Goal: Task Accomplishment & Management: Complete application form

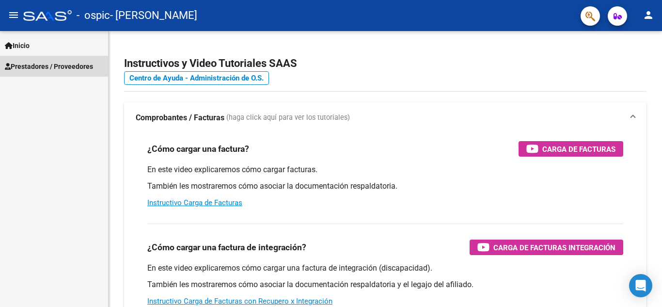
click at [30, 69] on span "Prestadores / Proveedores" at bounding box center [49, 66] width 88 height 11
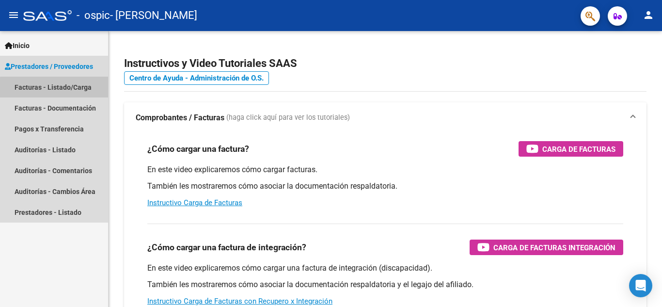
click at [59, 91] on link "Facturas - Listado/Carga" at bounding box center [54, 87] width 108 height 21
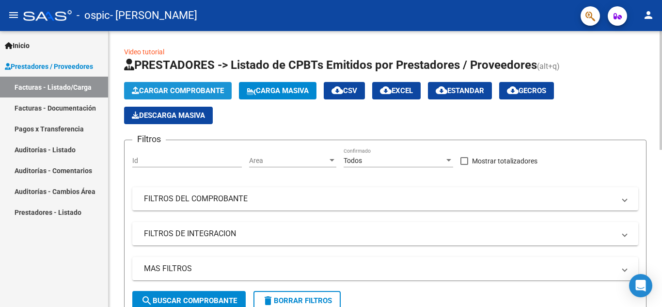
click at [180, 99] on button "Cargar Comprobante" at bounding box center [178, 90] width 108 height 17
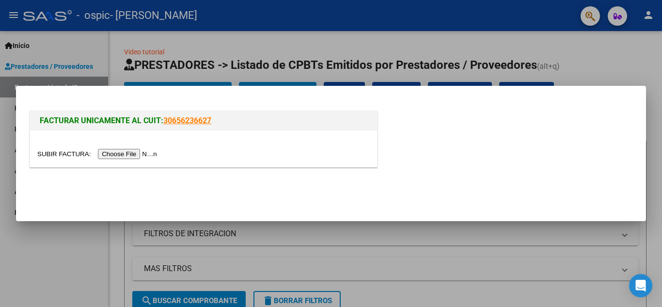
click at [134, 154] on input "file" at bounding box center [98, 154] width 123 height 10
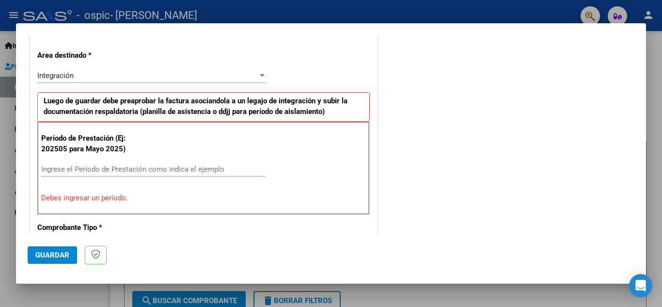
scroll to position [218, 0]
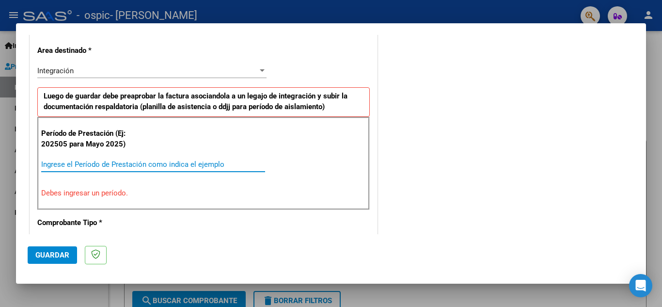
click at [211, 160] on input "Ingrese el Período de Prestación como indica el ejemplo" at bounding box center [153, 164] width 224 height 9
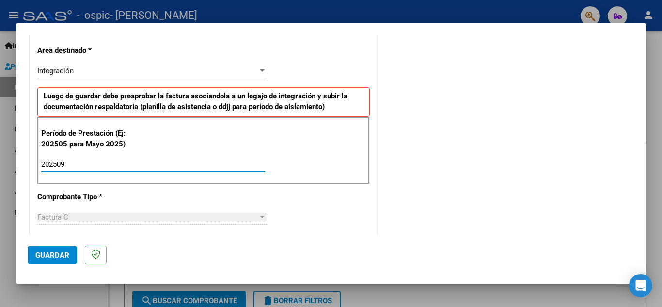
type input "202509"
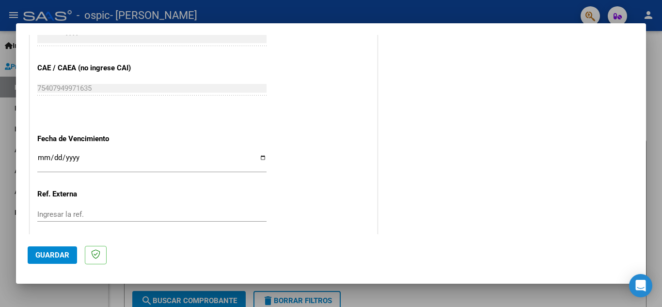
scroll to position [625, 0]
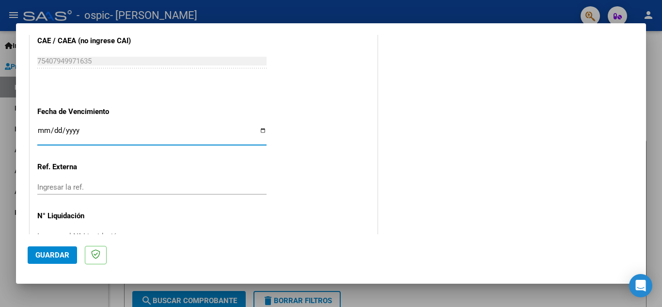
click at [262, 132] on input "Ingresar la fecha" at bounding box center [151, 134] width 229 height 16
type input "[DATE]"
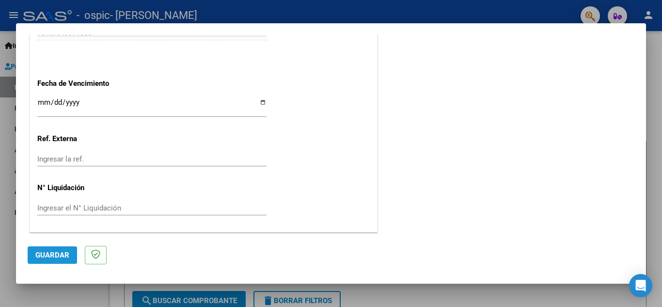
click at [33, 260] on button "Guardar" at bounding box center [52, 254] width 49 height 17
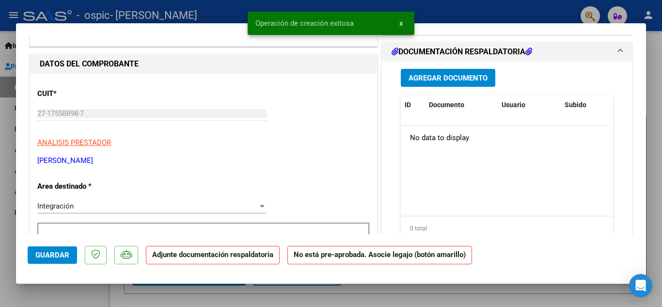
scroll to position [110, 0]
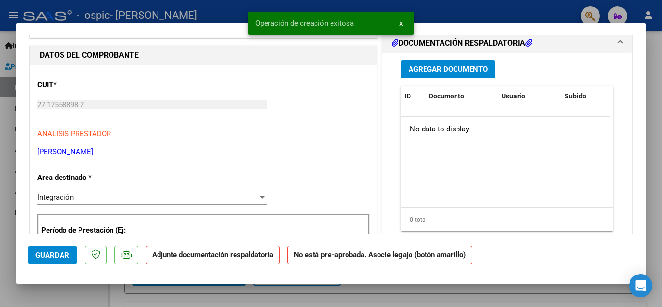
click at [193, 204] on div "Integración Seleccionar Area" at bounding box center [151, 197] width 229 height 15
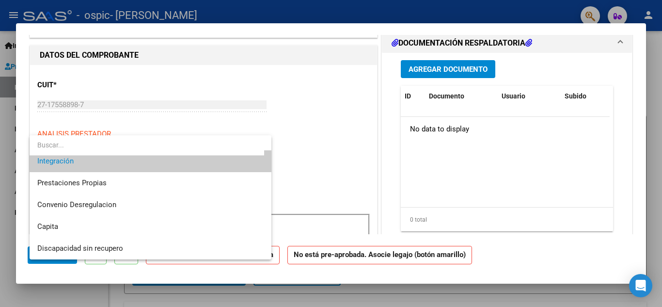
scroll to position [0, 0]
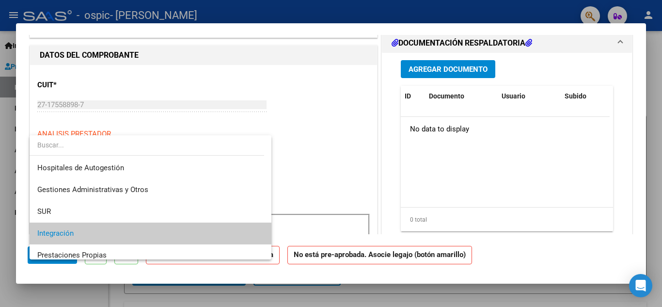
click at [337, 154] on div at bounding box center [331, 153] width 662 height 307
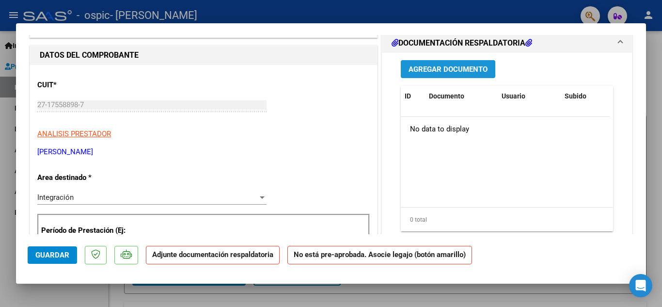
click at [476, 69] on span "Agregar Documento" at bounding box center [447, 69] width 79 height 9
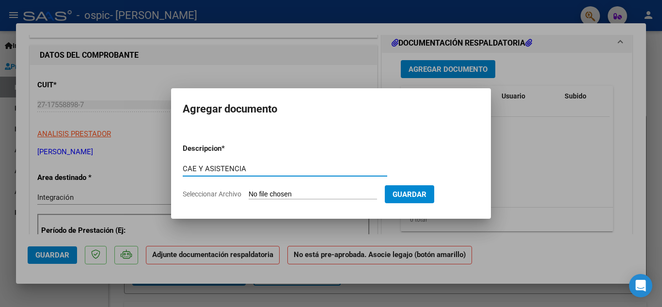
type input "CAE Y ASISTENCIA"
click at [300, 193] on input "Seleccionar Archivo" at bounding box center [313, 194] width 128 height 9
type input "C:\fakepath\CAE [PERSON_NAME] 275 TIBURONES.pdf"
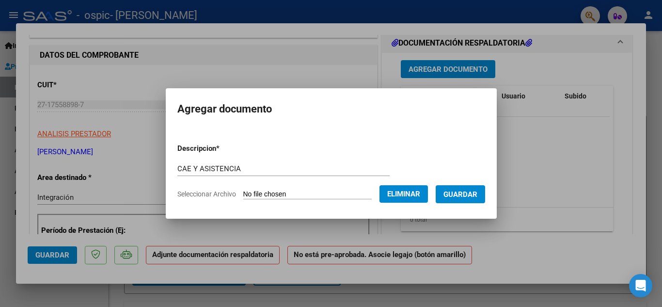
click at [215, 193] on span "Seleccionar Archivo" at bounding box center [206, 194] width 59 height 8
click at [0, 0] on div "Seleccionar Archivo Eliminar" at bounding box center [0, 0] width 0 height 0
click at [391, 195] on button "Eliminar" at bounding box center [403, 193] width 48 height 17
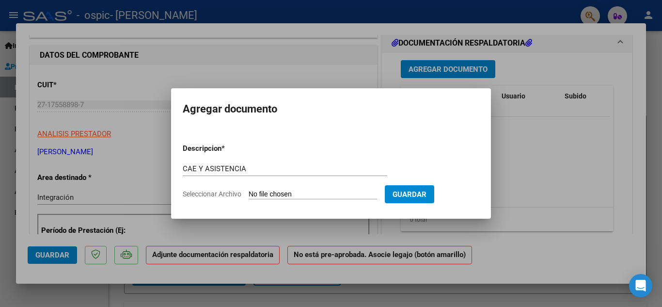
click at [329, 192] on input "Seleccionar Archivo" at bounding box center [313, 194] width 128 height 9
type input "C:\fakepath\tiburones 275.pdf"
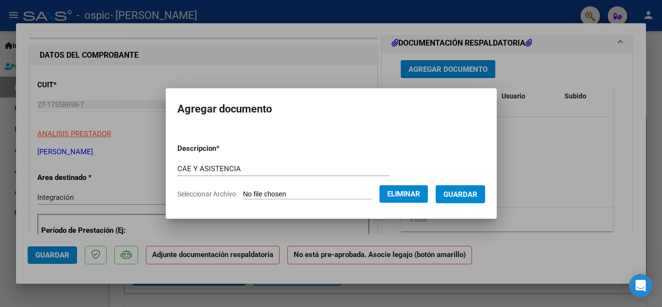
click at [211, 190] on span "Seleccionar Archivo" at bounding box center [206, 194] width 59 height 8
click at [222, 190] on span "Seleccionar Archivo" at bounding box center [206, 194] width 59 height 8
click at [399, 191] on span "Eliminar" at bounding box center [403, 193] width 33 height 9
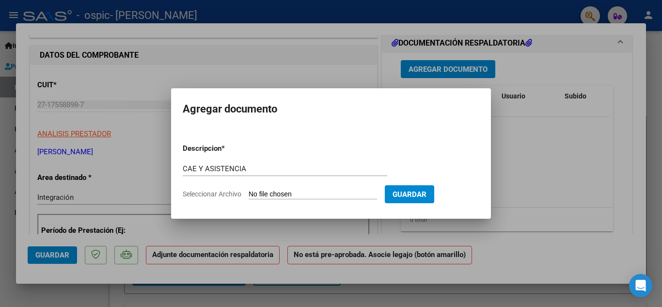
click at [287, 193] on input "Seleccionar Archivo" at bounding box center [313, 194] width 128 height 9
type input "C:\fakepath\CAE [PERSON_NAME] 275 TIBURONES.pdf"
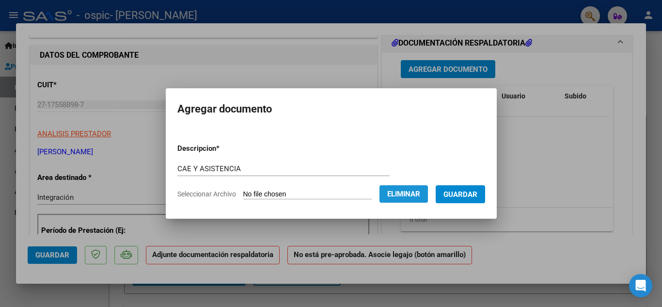
click at [416, 194] on span "Eliminar" at bounding box center [403, 193] width 33 height 9
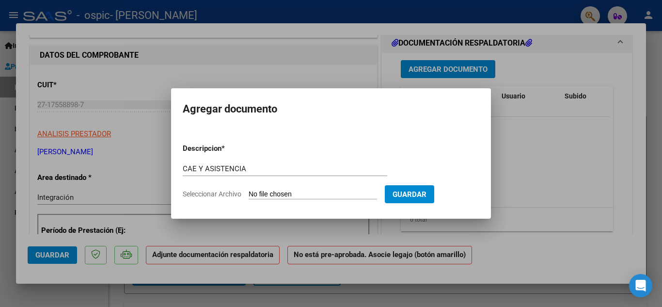
click at [295, 196] on input "Seleccionar Archivo" at bounding box center [313, 194] width 128 height 9
click at [251, 169] on input "CAE Y ASISTENCIA" at bounding box center [285, 168] width 204 height 9
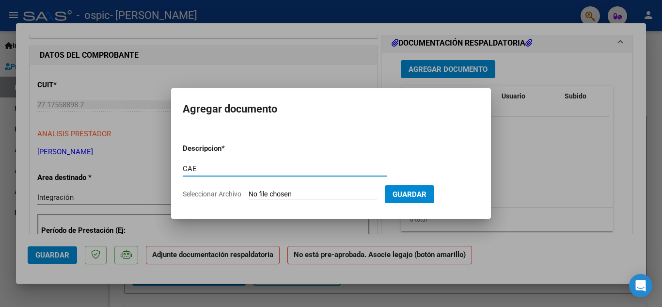
type input "CAE"
click at [262, 194] on input "Seleccionar Archivo" at bounding box center [313, 194] width 128 height 9
type input "C:\fakepath\CAE [PERSON_NAME] 275 TIBURONES.pdf"
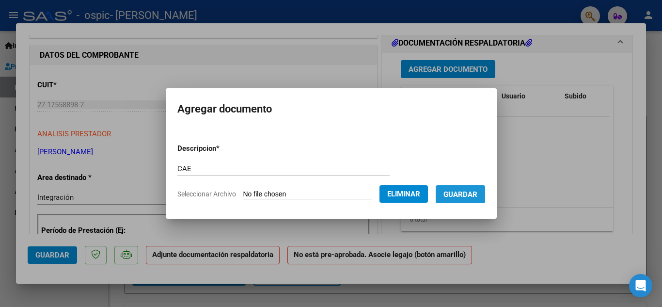
click at [477, 190] on span "Guardar" at bounding box center [460, 194] width 34 height 9
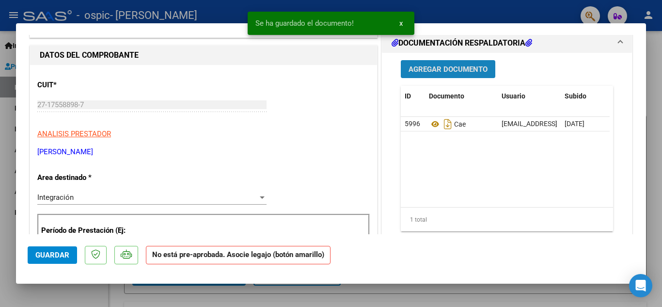
click at [443, 62] on button "Agregar Documento" at bounding box center [448, 69] width 94 height 18
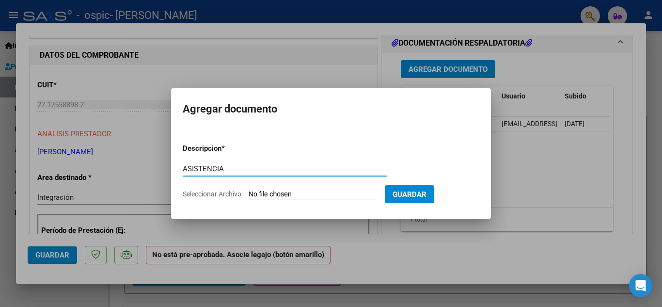
type input "ASISTENCIA"
click at [273, 198] on input "Seleccionar Archivo" at bounding box center [313, 194] width 128 height 9
type input "C:\fakepath\tiburones 275.pdf"
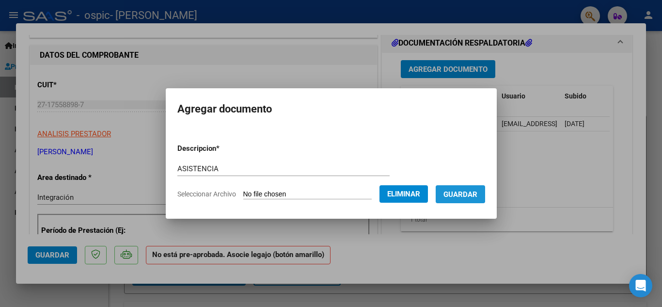
click at [463, 192] on span "Guardar" at bounding box center [460, 194] width 34 height 9
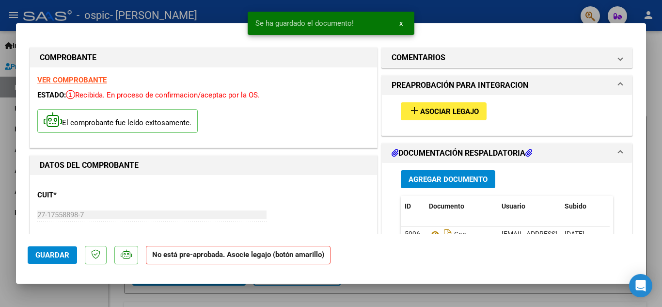
click at [464, 105] on button "add Asociar Legajo" at bounding box center [444, 111] width 86 height 18
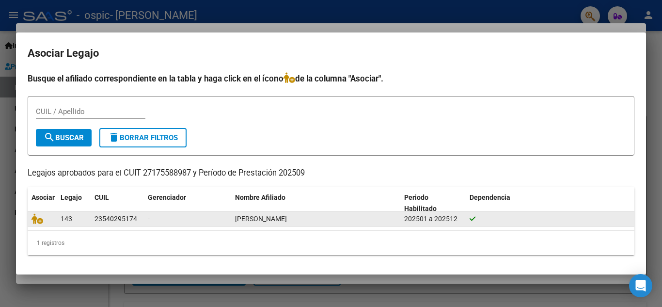
click at [181, 219] on div "-" at bounding box center [187, 218] width 79 height 11
click at [38, 217] on icon at bounding box center [37, 218] width 12 height 11
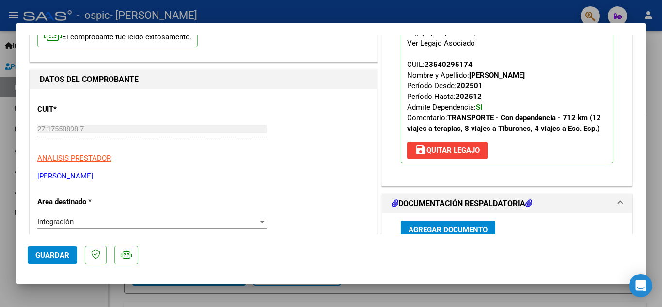
scroll to position [668, 0]
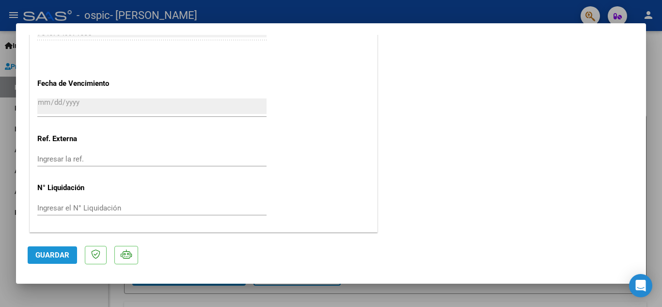
click at [70, 249] on button "Guardar" at bounding box center [52, 254] width 49 height 17
click at [516, 8] on div at bounding box center [331, 153] width 662 height 307
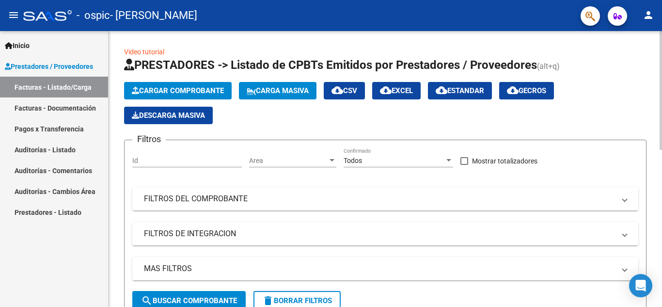
click at [661, 81] on div at bounding box center [660, 90] width 2 height 119
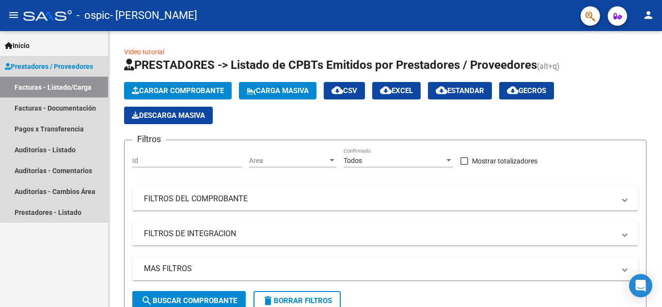
click at [61, 81] on link "Facturas - Listado/Carga" at bounding box center [54, 87] width 108 height 21
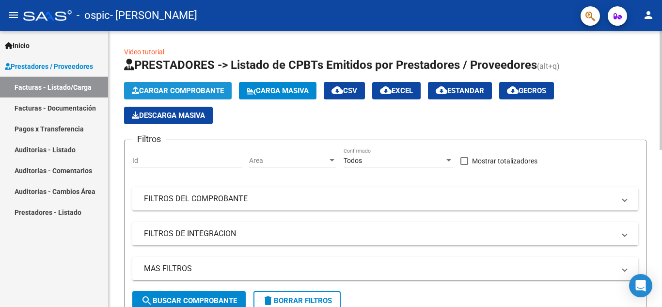
click at [185, 82] on button "Cargar Comprobante" at bounding box center [178, 90] width 108 height 17
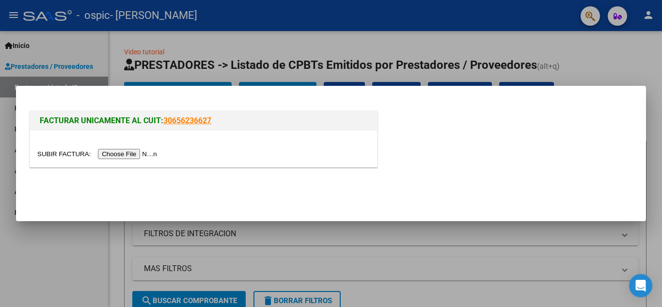
click at [143, 151] on input "file" at bounding box center [98, 154] width 123 height 10
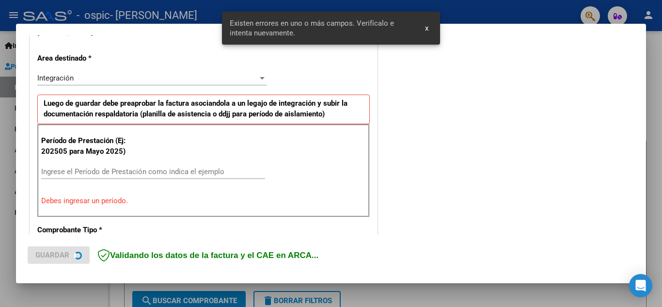
scroll to position [219, 0]
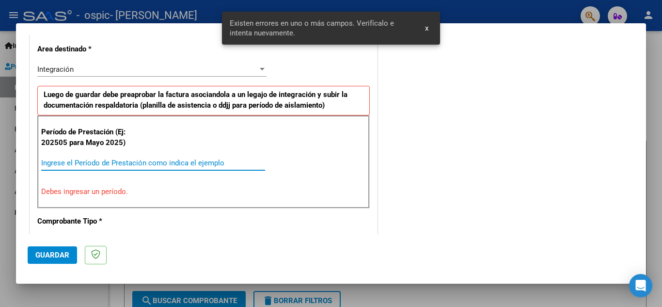
click at [195, 158] on input "Ingrese el Período de Prestación como indica el ejemplo" at bounding box center [153, 162] width 224 height 9
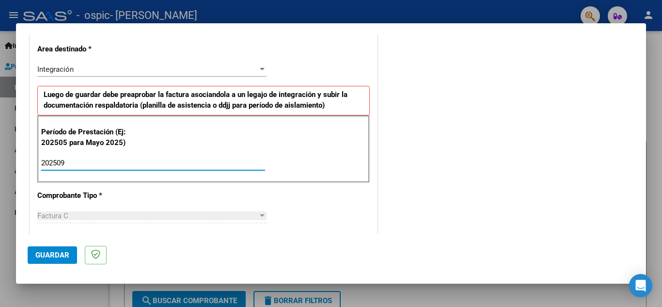
type input "202509"
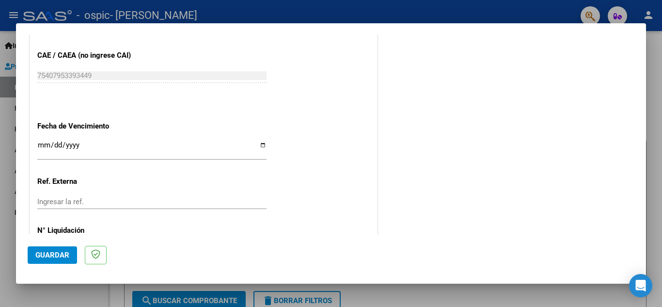
scroll to position [654, 0]
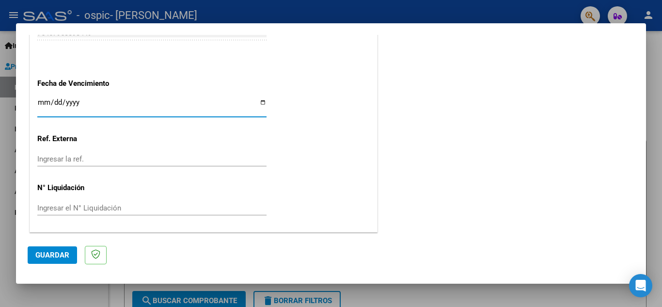
click at [257, 103] on input "Ingresar la fecha" at bounding box center [151, 106] width 229 height 16
type input "[DATE]"
click at [46, 254] on span "Guardar" at bounding box center [52, 254] width 34 height 9
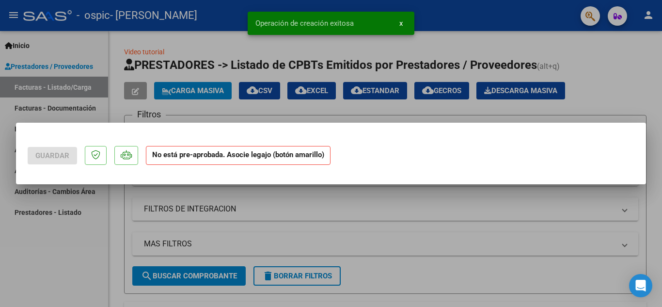
scroll to position [0, 0]
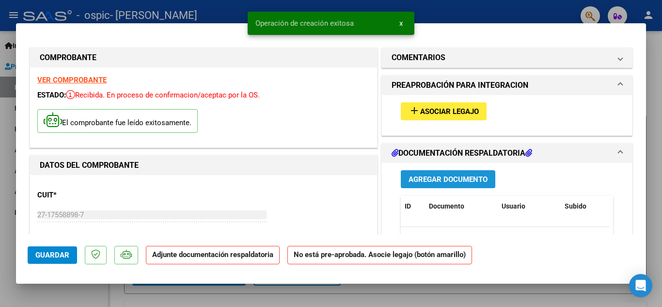
click at [439, 180] on span "Agregar Documento" at bounding box center [447, 179] width 79 height 9
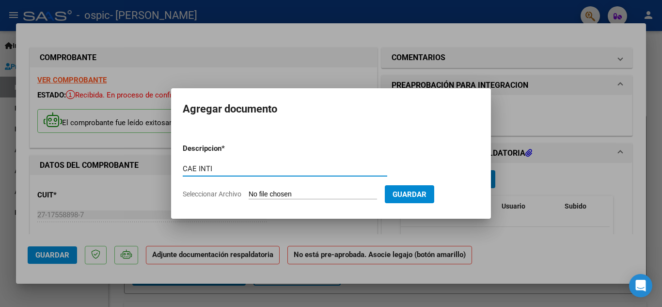
type input "CAE INTI"
click at [281, 194] on input "Seleccionar Archivo" at bounding box center [313, 194] width 128 height 9
type input "C:\fakepath\CAE INTI 276.pdf"
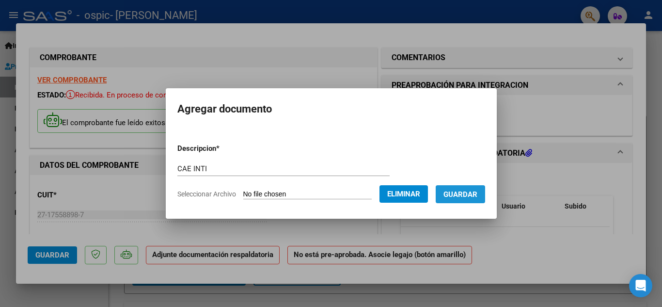
click at [476, 195] on span "Guardar" at bounding box center [460, 194] width 34 height 9
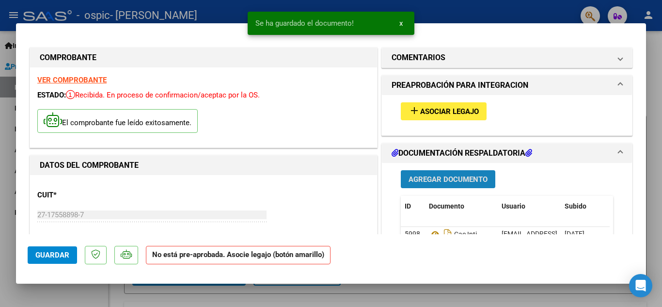
click at [455, 171] on button "Agregar Documento" at bounding box center [448, 179] width 94 height 18
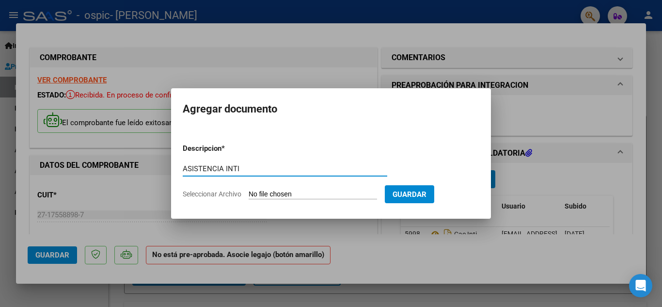
type input "ASISTENCIA INTI"
click at [283, 198] on input "Seleccionar Archivo" at bounding box center [313, 194] width 128 height 9
click at [252, 194] on input "Seleccionar Archivo" at bounding box center [313, 194] width 128 height 9
type input "C:\fakepath\inti 276.pdf"
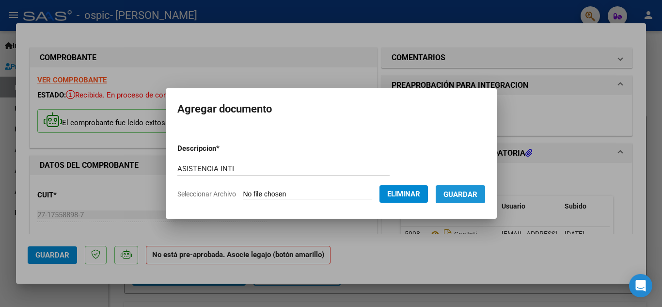
click at [470, 190] on span "Guardar" at bounding box center [460, 194] width 34 height 9
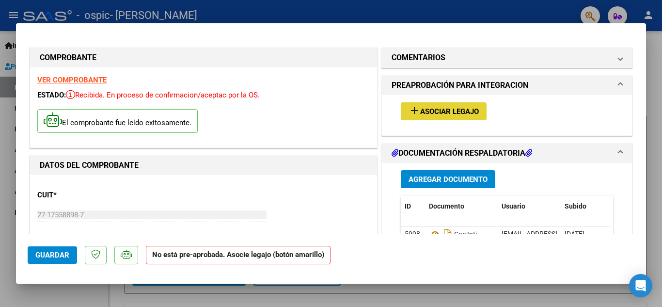
click at [474, 106] on button "add Asociar Legajo" at bounding box center [444, 111] width 86 height 18
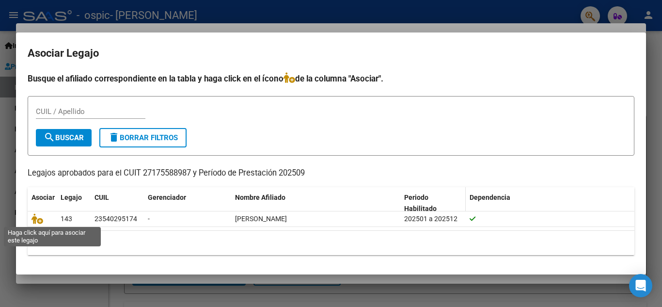
drag, startPoint x: 38, startPoint y: 218, endPoint x: 404, endPoint y: 203, distance: 366.6
click at [404, 203] on div "Asociar Legajo CUIL Gerenciador Nombre Afiliado Periodo Habilitado Dependencia …" at bounding box center [331, 221] width 607 height 68
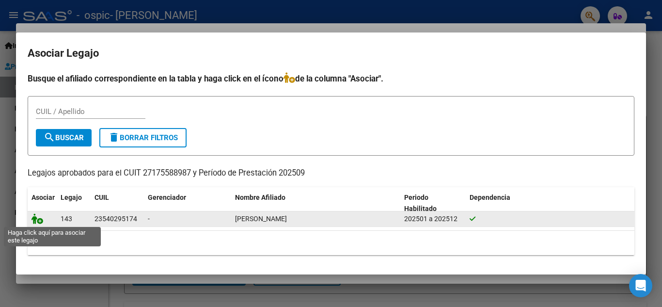
click at [40, 216] on icon at bounding box center [37, 218] width 12 height 11
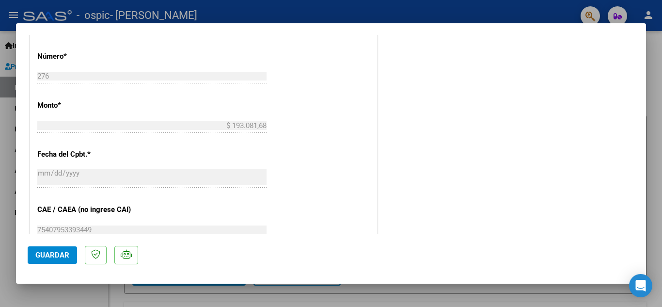
scroll to position [668, 0]
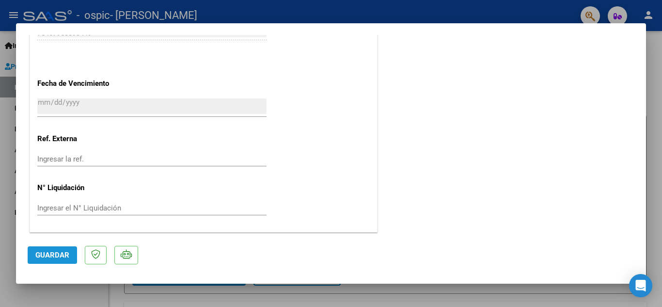
click at [67, 254] on span "Guardar" at bounding box center [52, 254] width 34 height 9
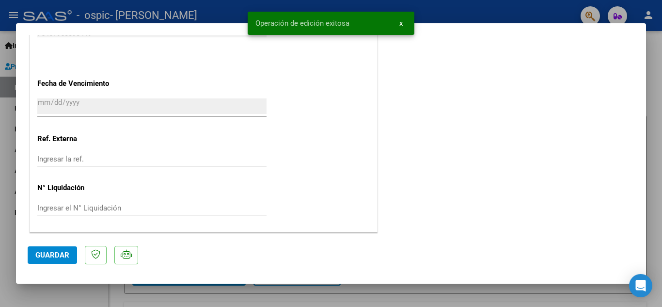
click at [480, 2] on div at bounding box center [331, 153] width 662 height 307
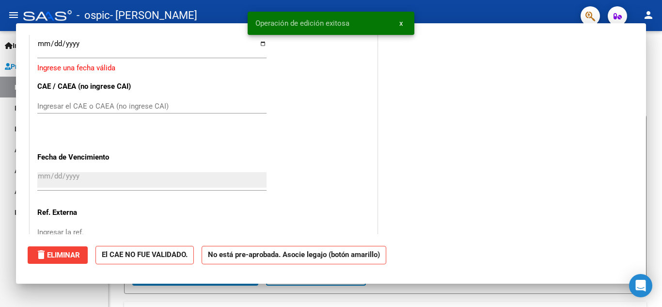
scroll to position [0, 0]
